Goal: Information Seeking & Learning: Learn about a topic

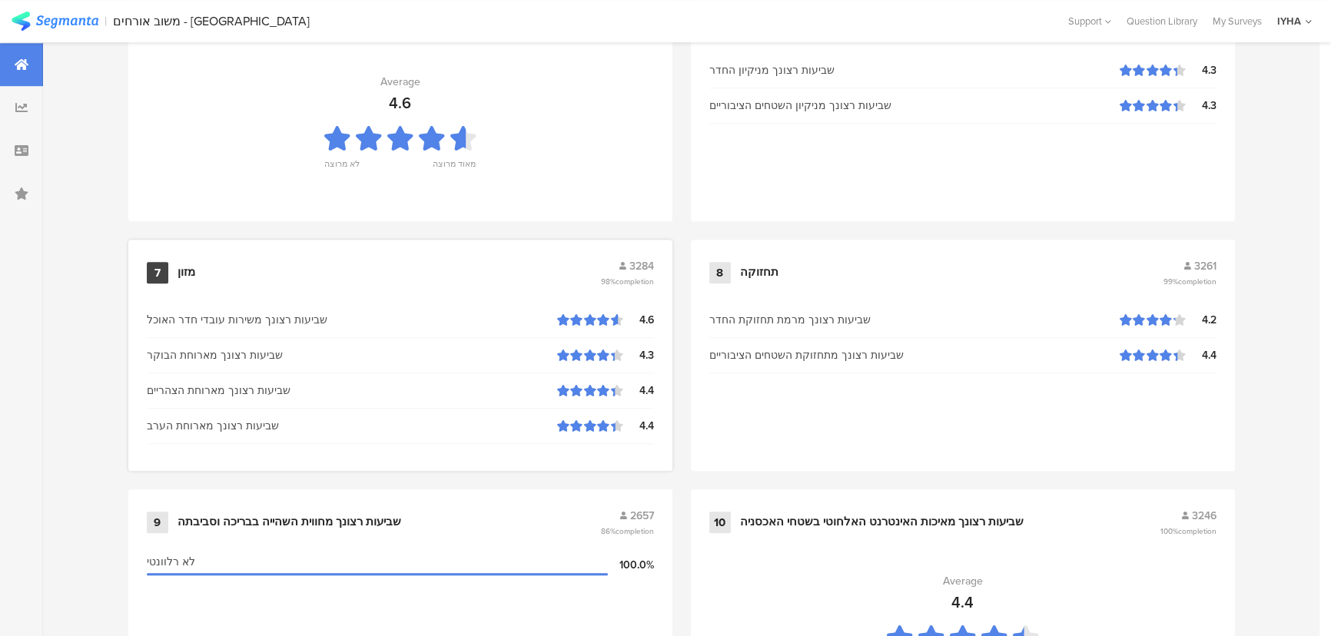
scroll to position [1607, 0]
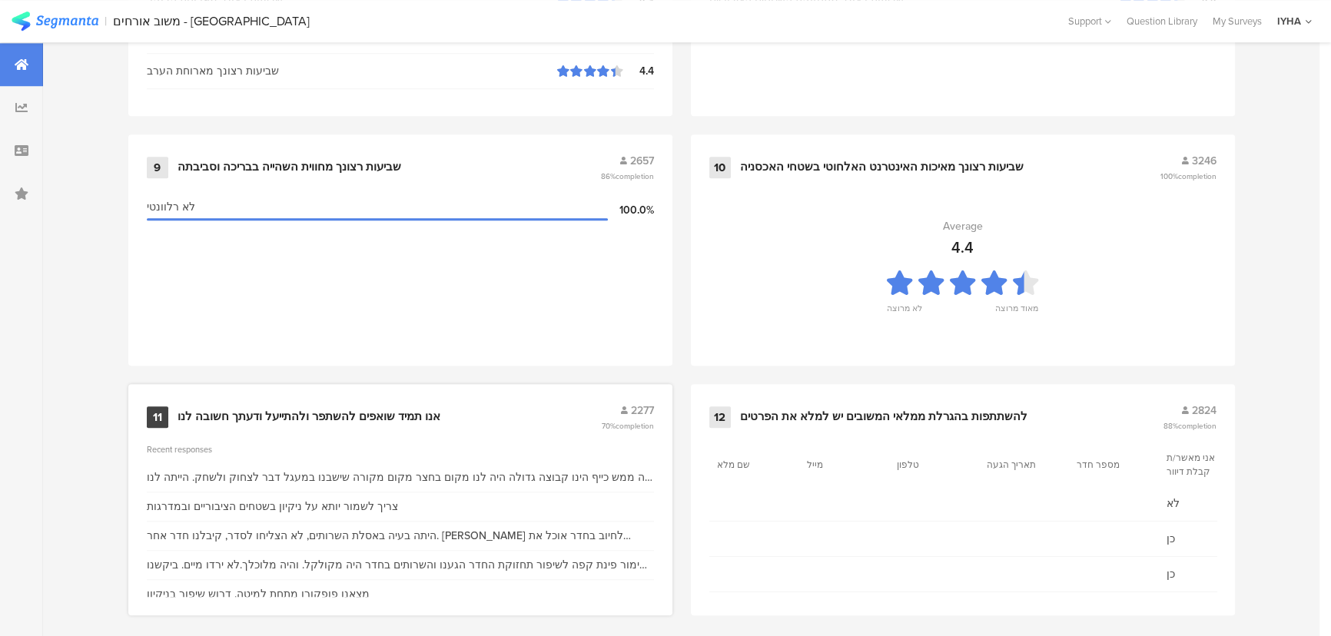
click at [430, 410] on div "אנו תמיד שואפים להשתפר ולהתייעל ודעתך חשובה לנו" at bounding box center [309, 417] width 263 height 15
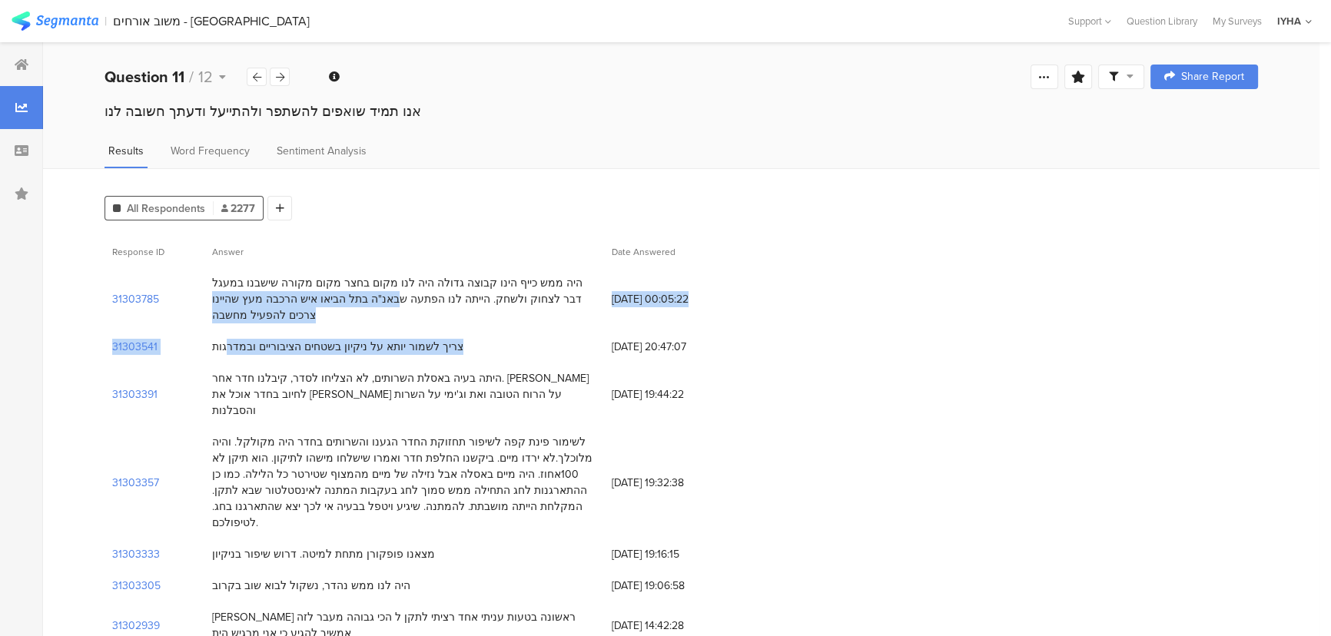
drag, startPoint x: 476, startPoint y: 297, endPoint x: 343, endPoint y: 323, distance: 135.4
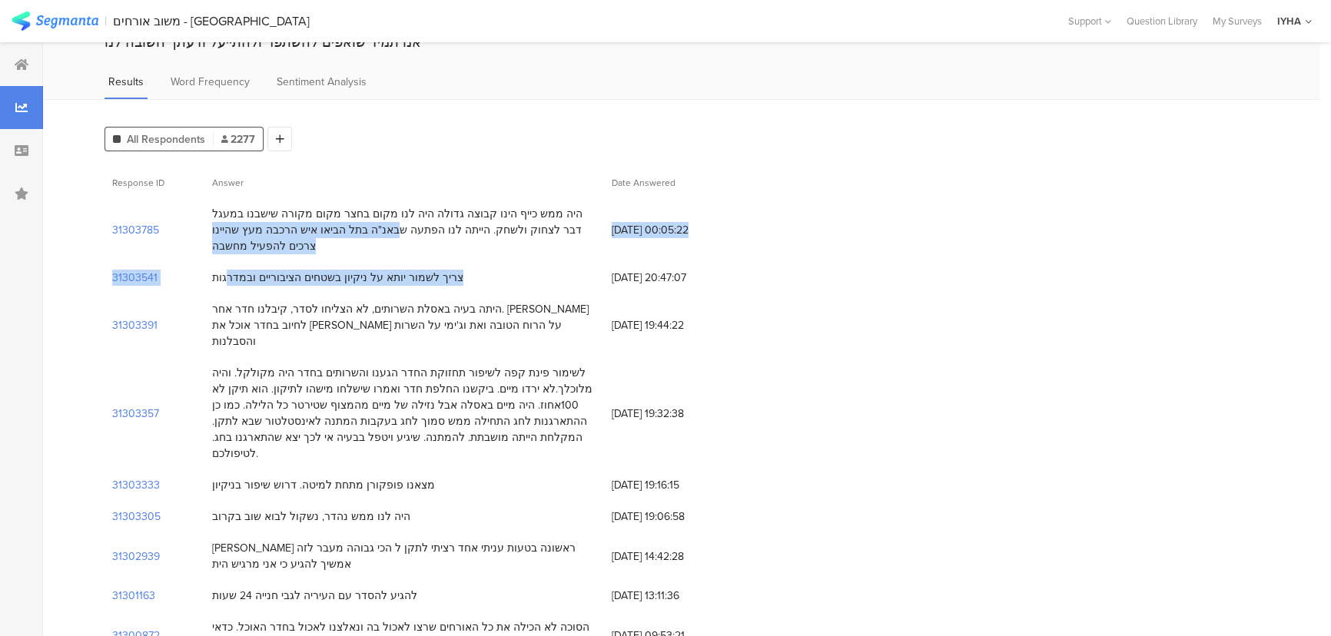
drag, startPoint x: 515, startPoint y: 307, endPoint x: 228, endPoint y: 419, distance: 308.3
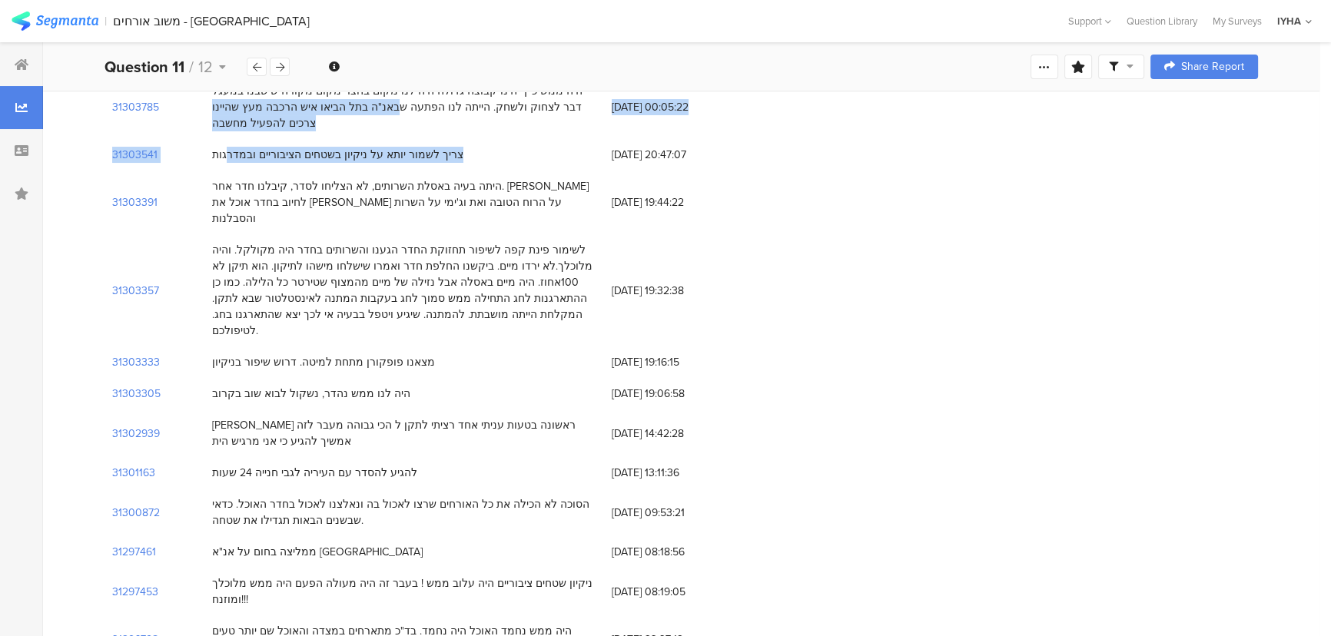
scroll to position [209, 0]
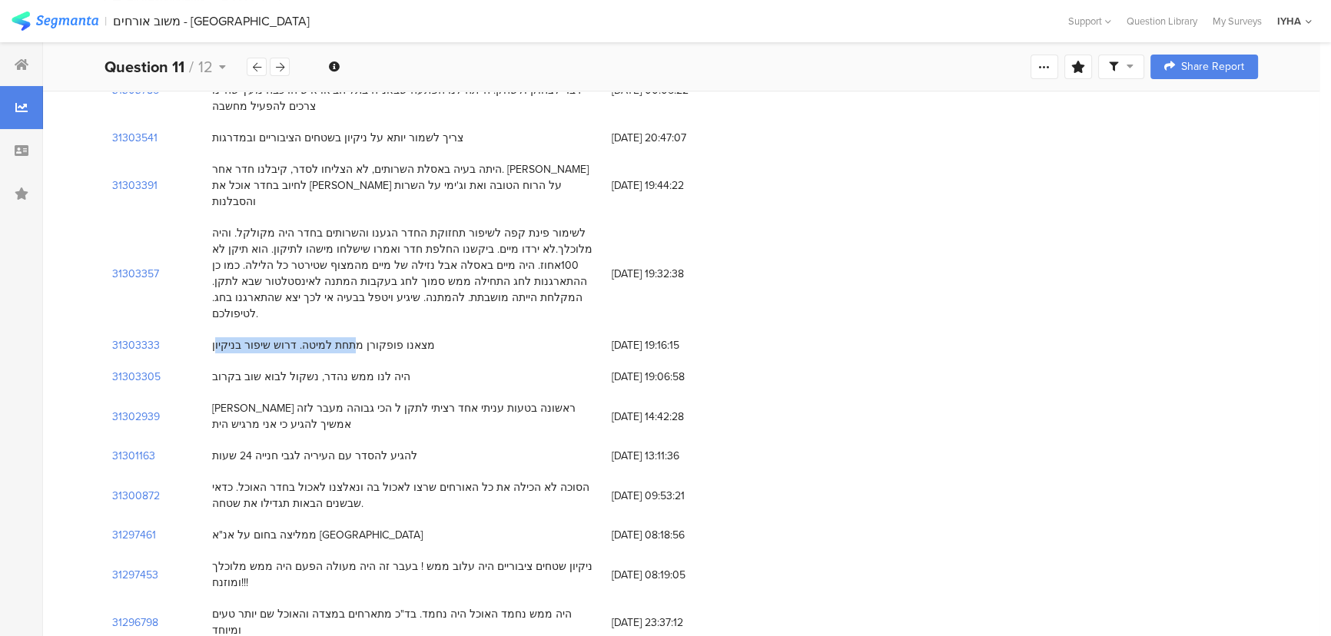
drag, startPoint x: 366, startPoint y: 317, endPoint x: 242, endPoint y: 315, distance: 123.8
click at [231, 330] on div "מצאנו פופקורן מתחת למיטה. דרוש שיפור בניקיון" at bounding box center [404, 346] width 400 height 32
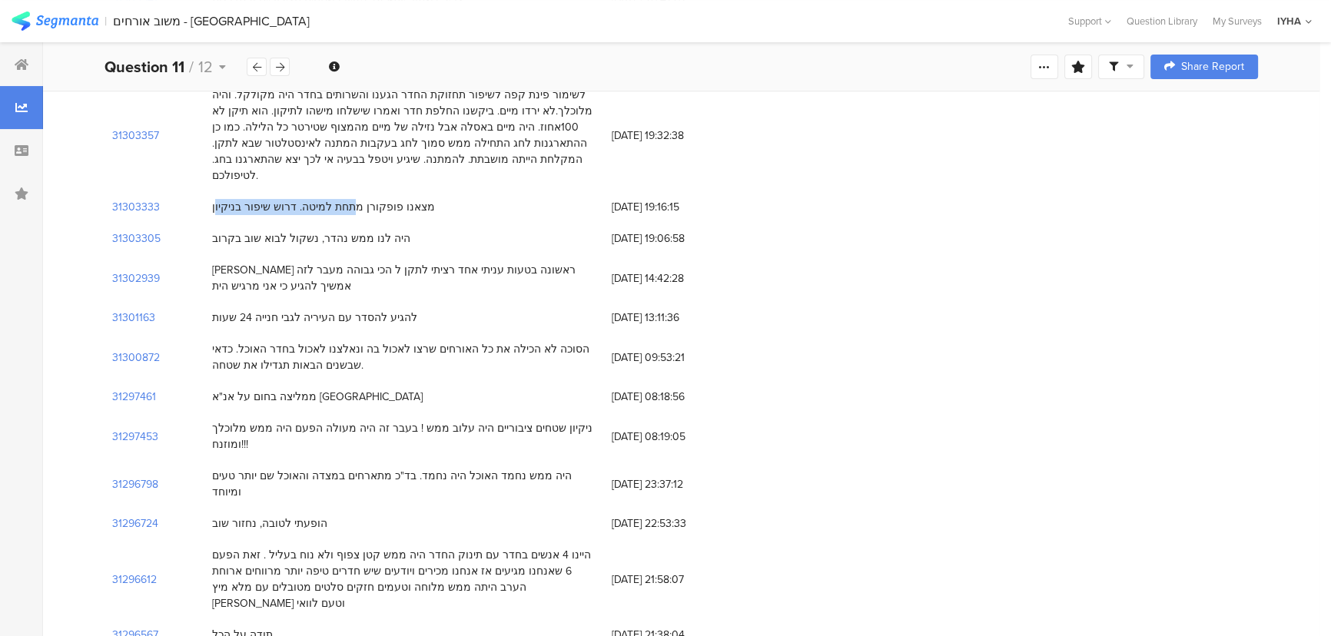
scroll to position [349, 0]
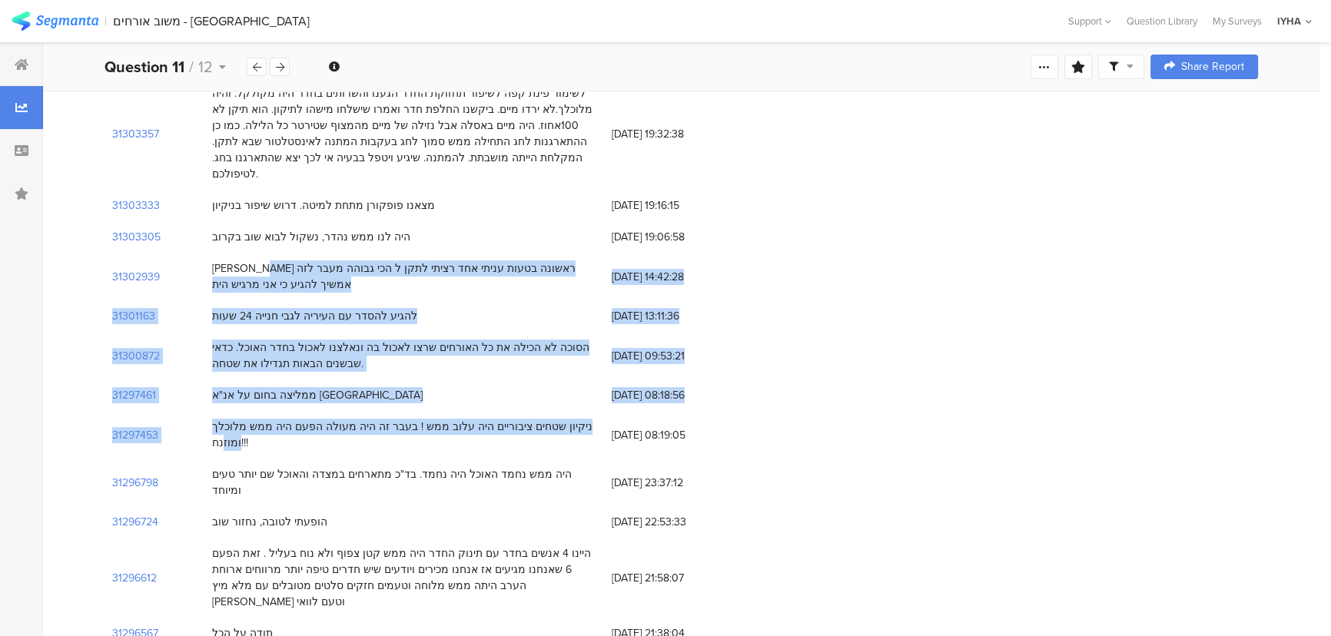
drag, startPoint x: 559, startPoint y: 236, endPoint x: 239, endPoint y: 404, distance: 361.4
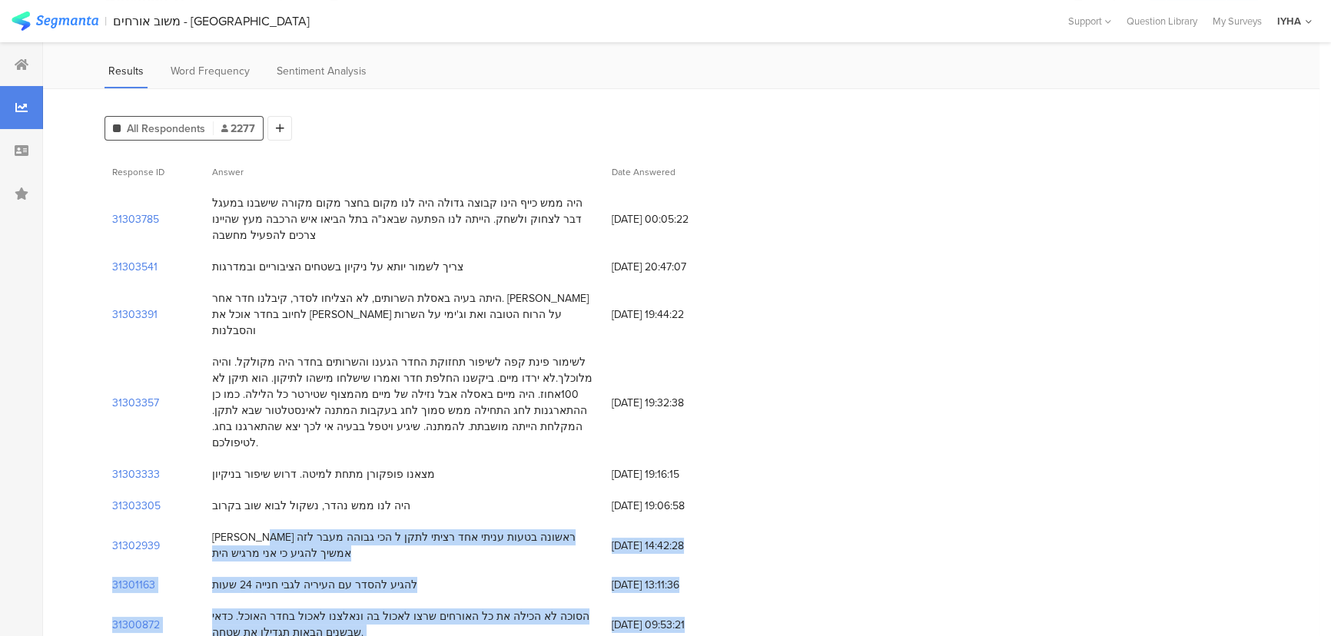
scroll to position [0, 0]
